Goal: Information Seeking & Learning: Learn about a topic

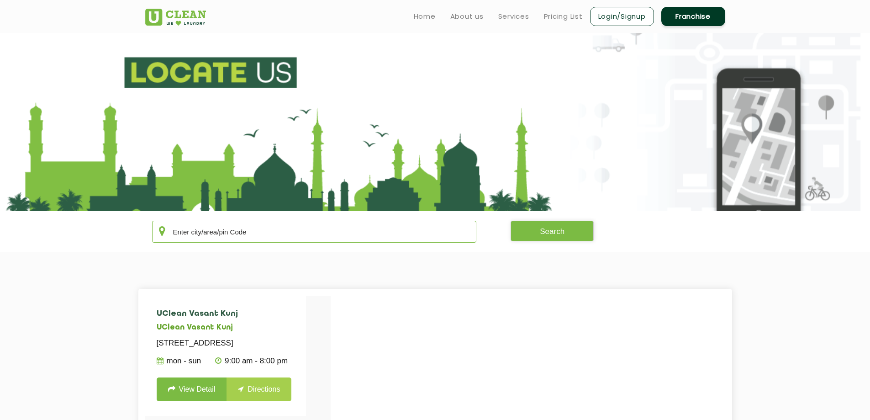
click at [278, 233] on input "text" at bounding box center [314, 232] width 325 height 22
click at [239, 234] on input "text" at bounding box center [314, 232] width 325 height 22
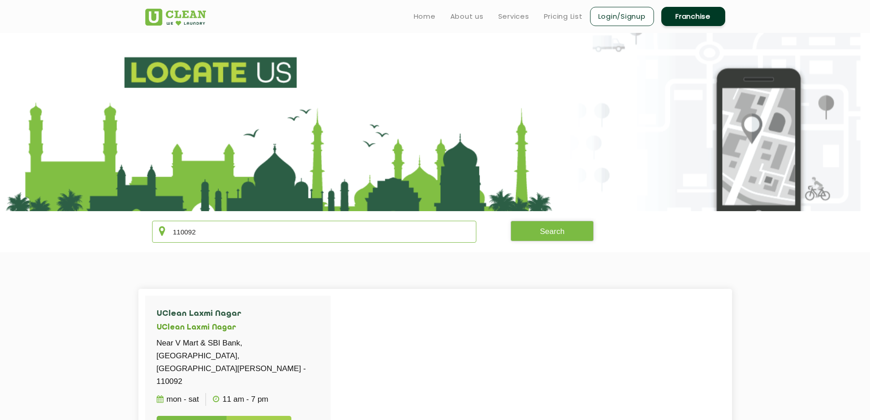
scroll to position [228, 0]
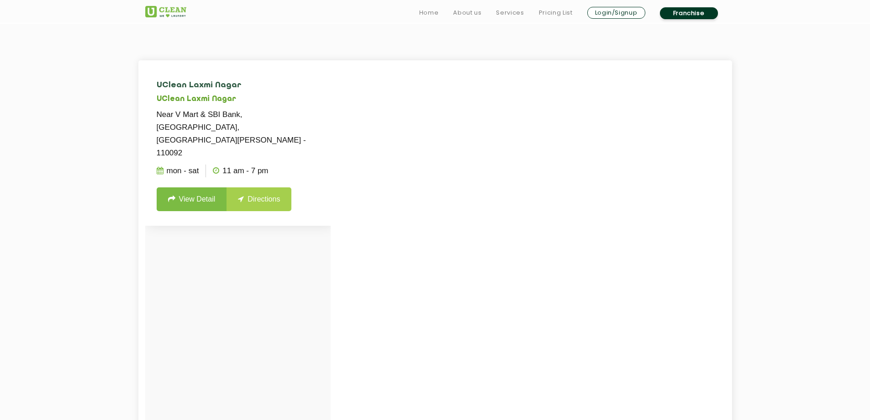
type input "110092"
click at [201, 187] on link "View Detail" at bounding box center [192, 199] width 70 height 24
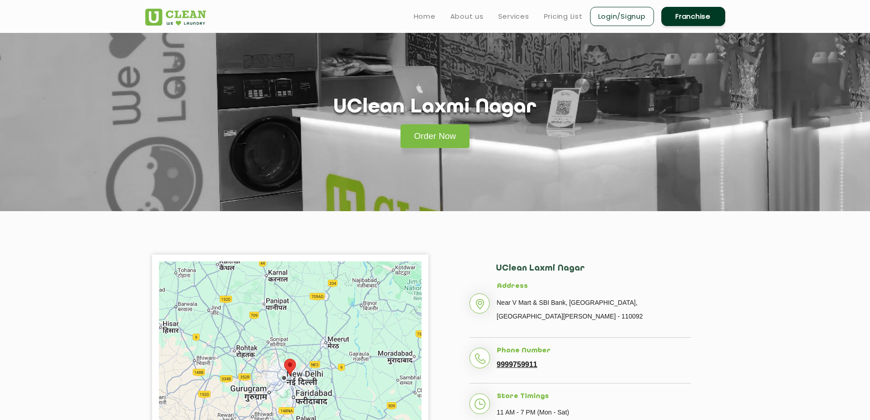
scroll to position [228, 0]
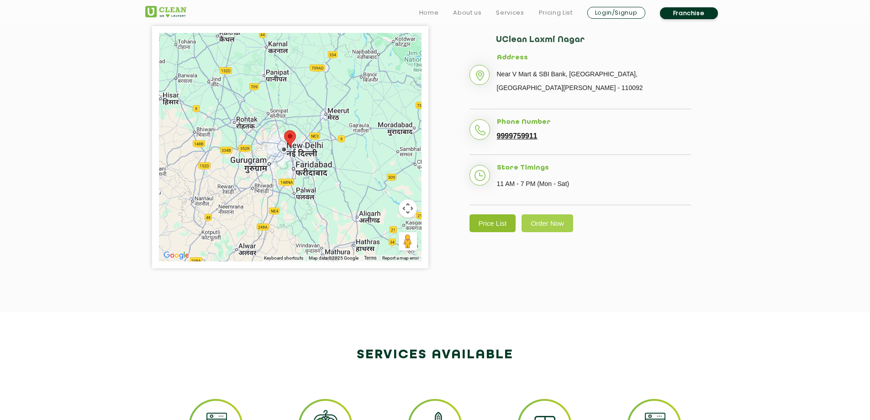
click at [514, 219] on link "Price List" at bounding box center [493, 223] width 47 height 18
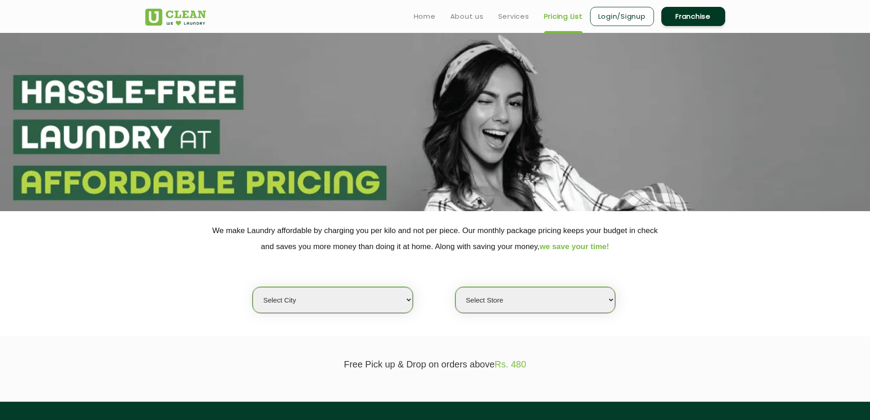
click at [353, 302] on select "Select city Aalo Agartala Agra Ahmedabad Akola Aligarh Alwar - UClean Select Am…" at bounding box center [333, 300] width 160 height 26
select select "1"
click at [253, 287] on select "Select city Aalo Agartala Agra Ahmedabad Akola Aligarh Alwar - UClean Select Am…" at bounding box center [333, 300] width 160 height 26
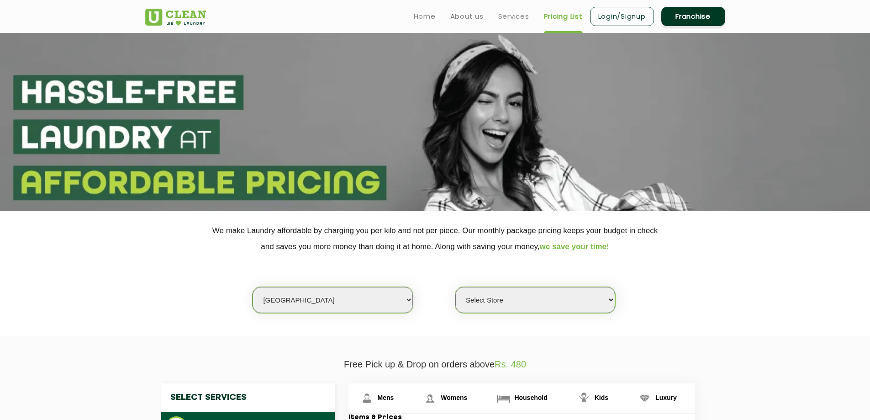
click at [516, 298] on select "Select Store UClean Vasant Kunj UClean Greater Kailash 2 UClean Dwarka UClean R…" at bounding box center [535, 300] width 160 height 26
select select "582"
click at [455, 287] on select "Select Store UClean Vasant Kunj UClean Greater Kailash 2 UClean Dwarka UClean R…" at bounding box center [535, 300] width 160 height 26
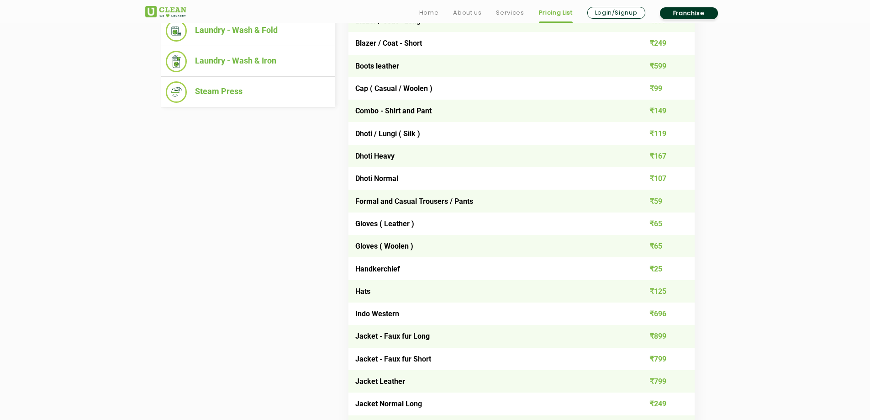
scroll to position [228, 0]
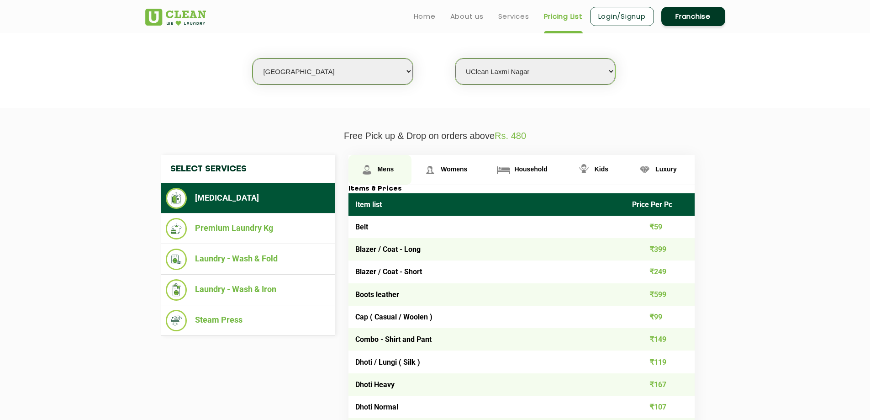
click at [389, 171] on span "Mens" at bounding box center [386, 168] width 16 height 7
click at [448, 166] on span "Womens" at bounding box center [454, 168] width 26 height 7
click at [386, 174] on link "Mens" at bounding box center [380, 170] width 63 height 30
click at [593, 169] on link "Kids" at bounding box center [595, 170] width 61 height 30
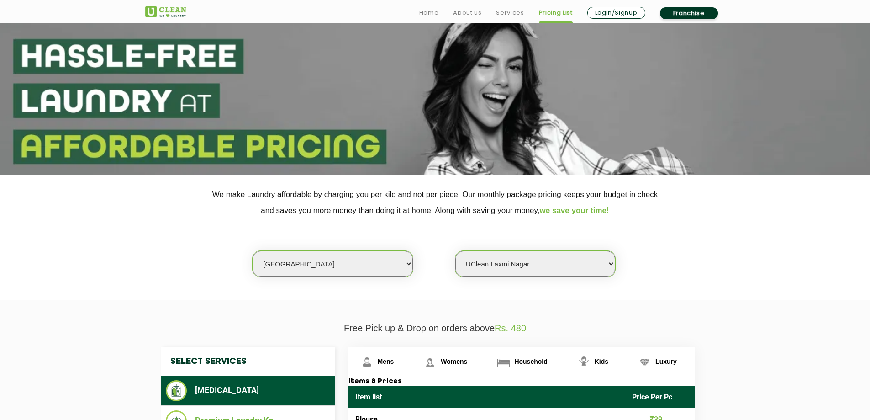
scroll to position [264, 0]
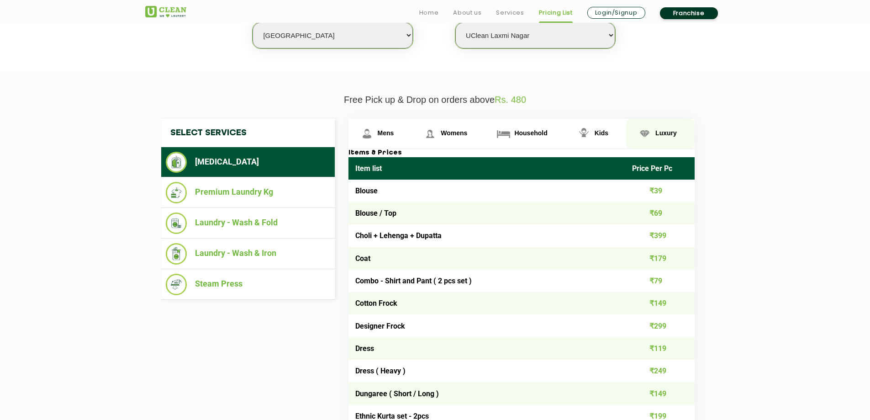
click at [664, 138] on link "Luxury" at bounding box center [660, 134] width 69 height 30
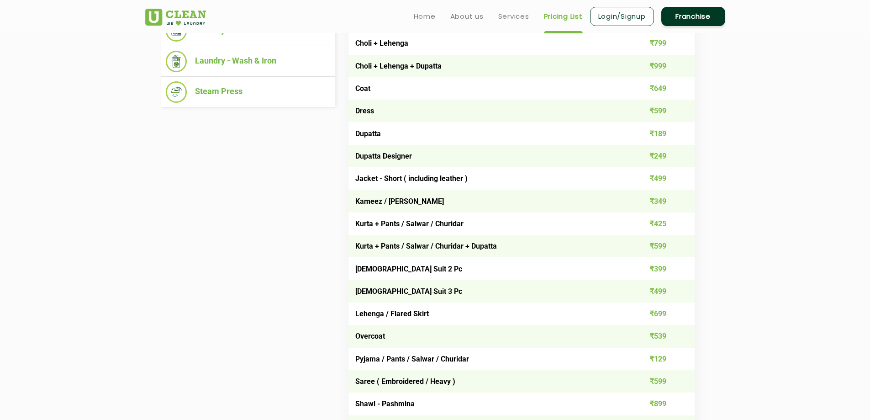
scroll to position [228, 0]
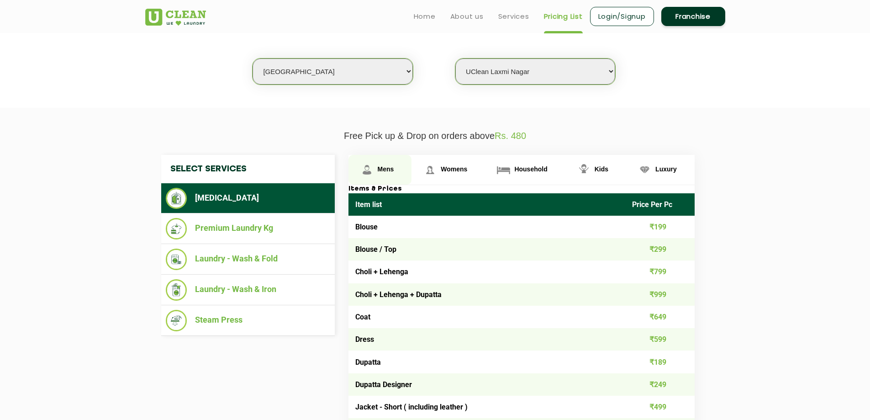
click at [384, 170] on span "Mens" at bounding box center [386, 168] width 16 height 7
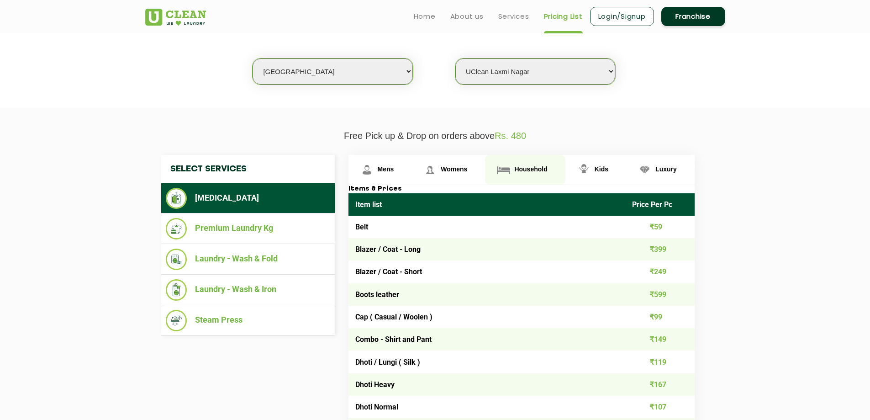
click at [548, 173] on link "Household" at bounding box center [525, 170] width 80 height 30
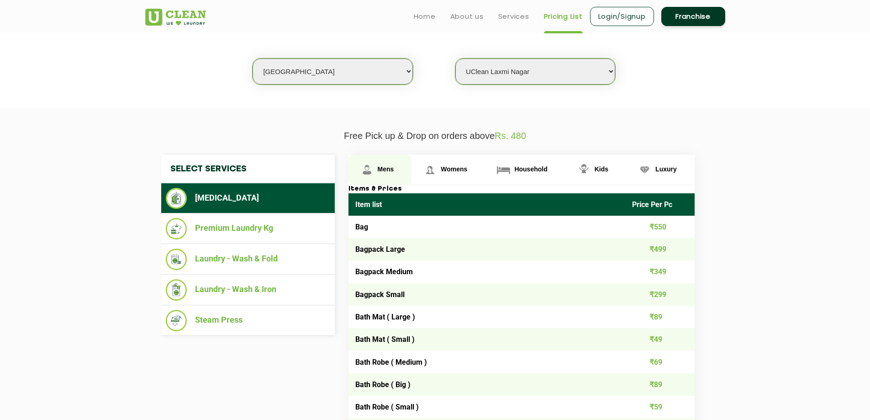
click at [387, 164] on link "Mens" at bounding box center [380, 170] width 63 height 30
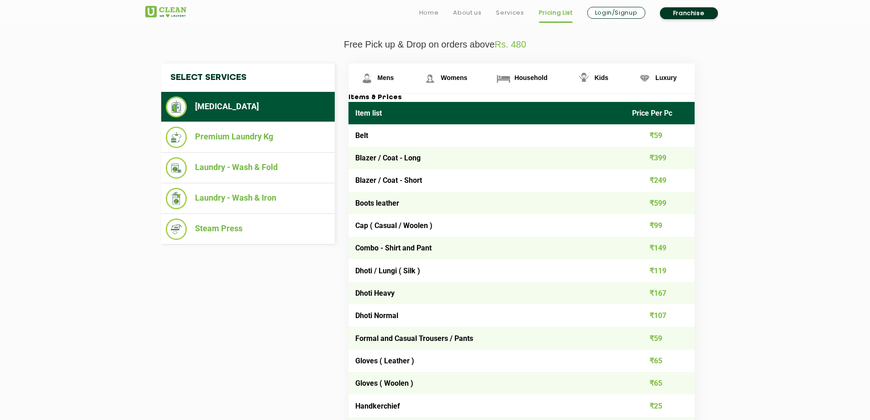
scroll to position [365, 0]
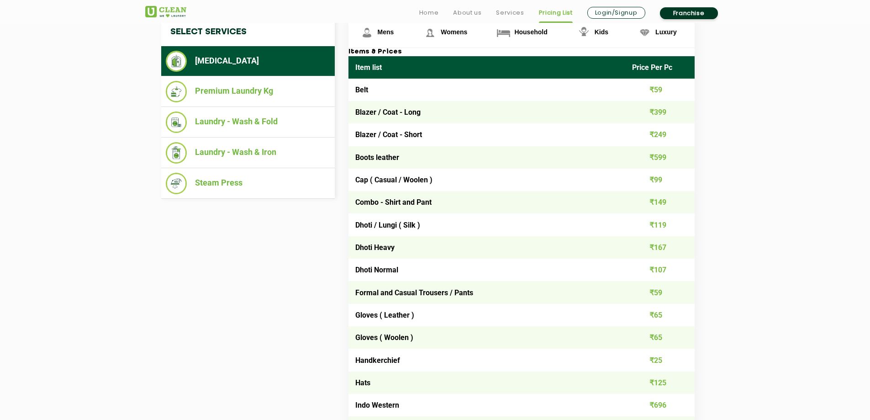
click at [444, 112] on td "Blazer / Coat - Long" at bounding box center [487, 112] width 277 height 22
click at [452, 116] on td "Blazer / Coat - Long" at bounding box center [487, 112] width 277 height 22
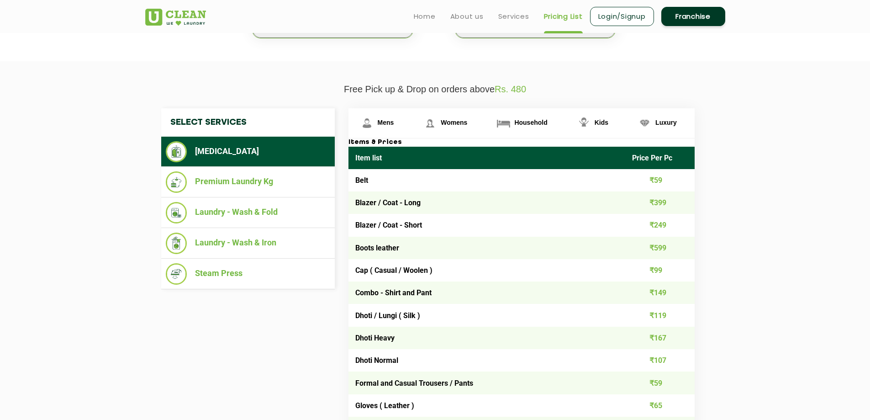
scroll to position [274, 0]
